Goal: Transaction & Acquisition: Purchase product/service

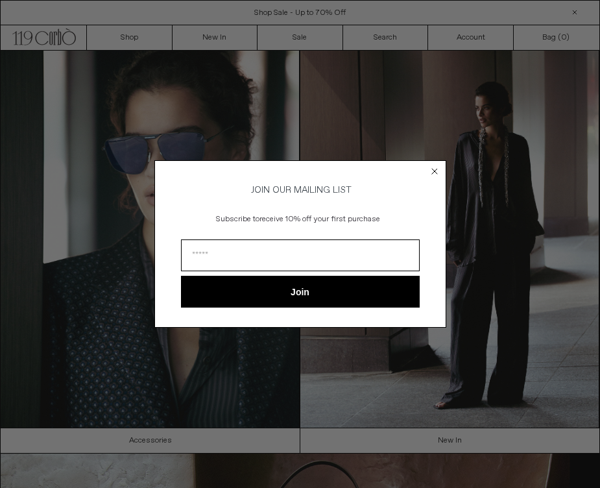
click at [250, 115] on div "Close dialog JOIN OUR MAILING LIST Subscribe to receive 10% off your first purc…" at bounding box center [300, 244] width 600 height 488
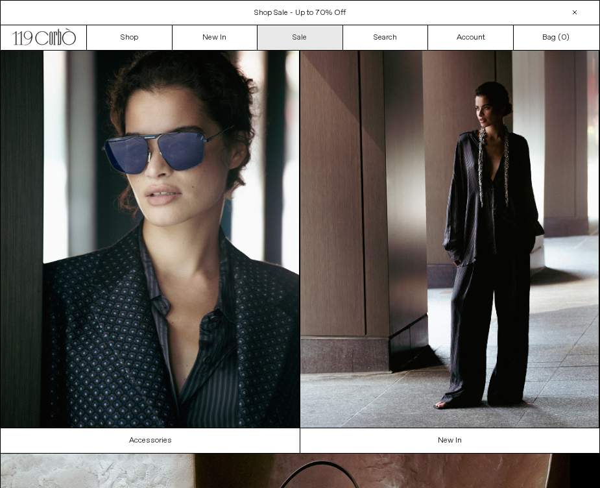
click at [303, 40] on link "Sale" at bounding box center [300, 37] width 86 height 25
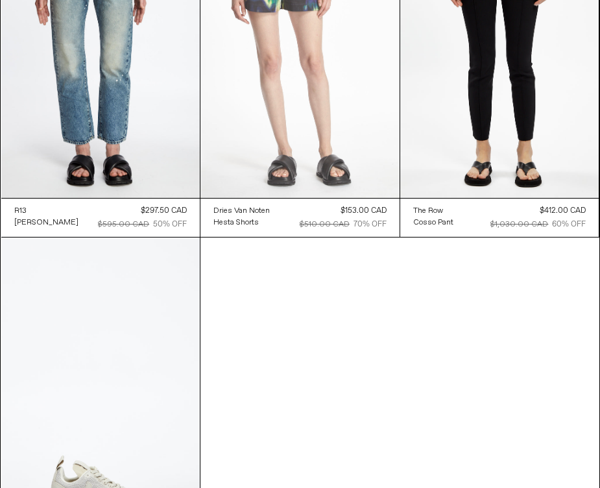
scroll to position [30925, 0]
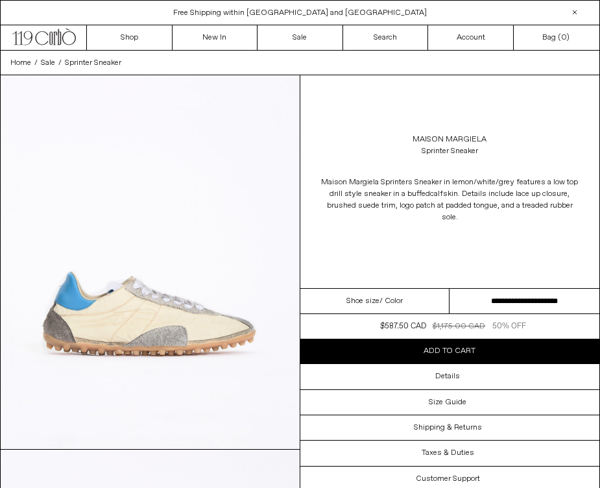
click at [388, 302] on span "/ Color" at bounding box center [390, 301] width 23 height 12
select select "**********"
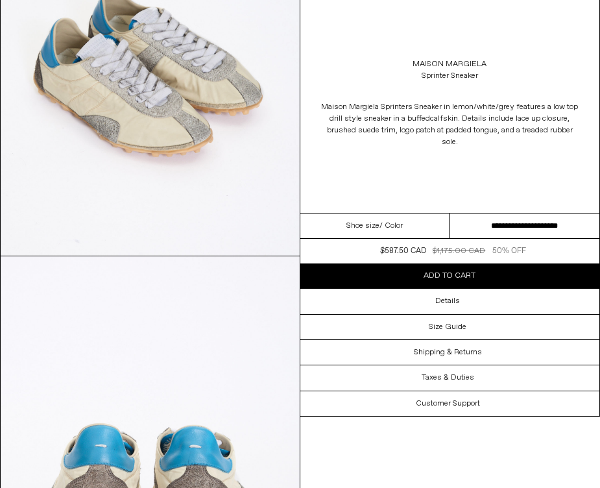
scroll to position [1518, 0]
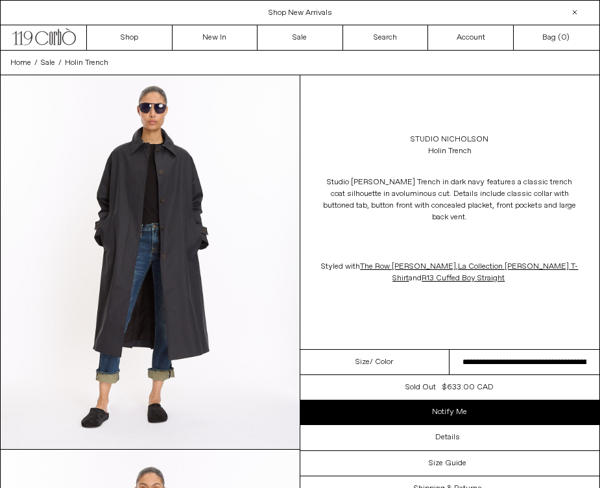
click at [506, 376] on dl "Regular price $633.00 CAD Sold out Sale price $633.00 CAD $1,055.00 CAD Unit pr…" at bounding box center [450, 387] width 300 height 25
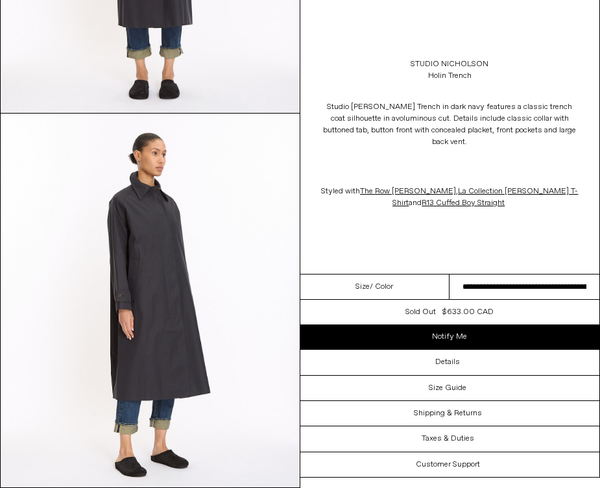
scroll to position [1014, 0]
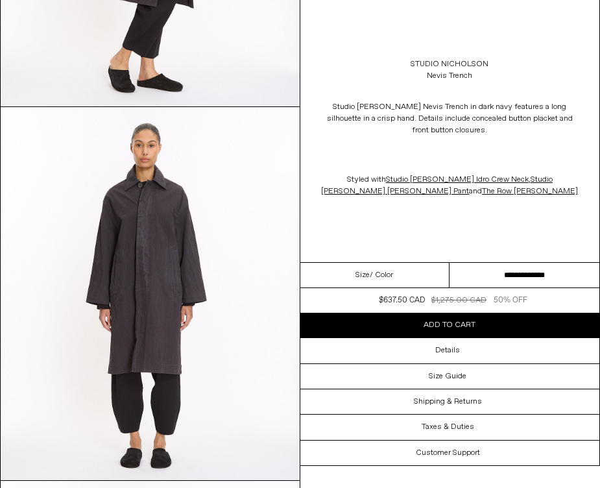
scroll to position [343, 0]
